Goal: Check status: Check status

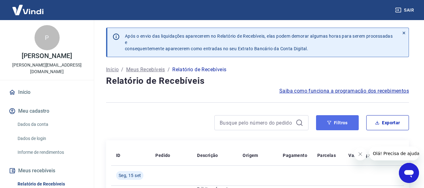
click at [341, 119] on button "Filtros" at bounding box center [337, 122] width 43 height 15
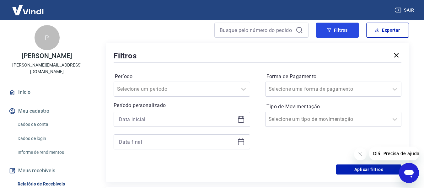
scroll to position [94, 0]
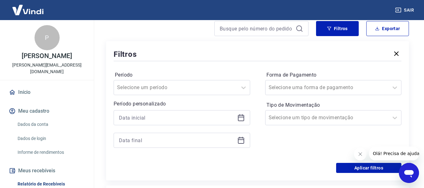
click at [243, 118] on icon at bounding box center [241, 118] width 8 height 8
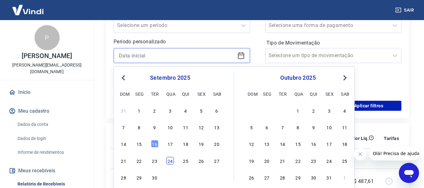
scroll to position [157, 0]
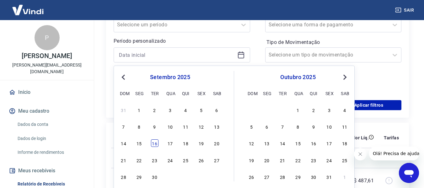
click at [153, 146] on div "16" at bounding box center [155, 143] width 8 height 8
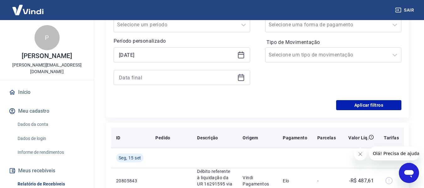
type input "[DATE]"
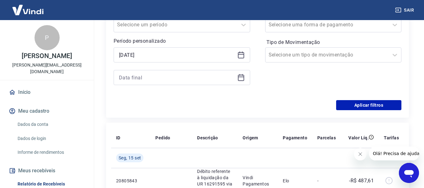
click at [243, 79] on icon at bounding box center [241, 78] width 8 height 8
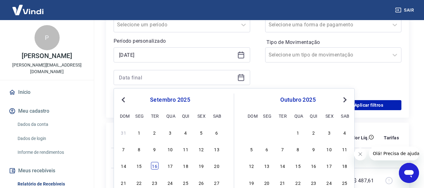
click at [152, 167] on div "16" at bounding box center [155, 166] width 8 height 8
type input "[DATE]"
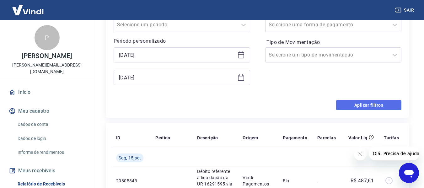
click at [362, 109] on button "Aplicar filtros" at bounding box center [368, 105] width 65 height 10
